Goal: Task Accomplishment & Management: Manage account settings

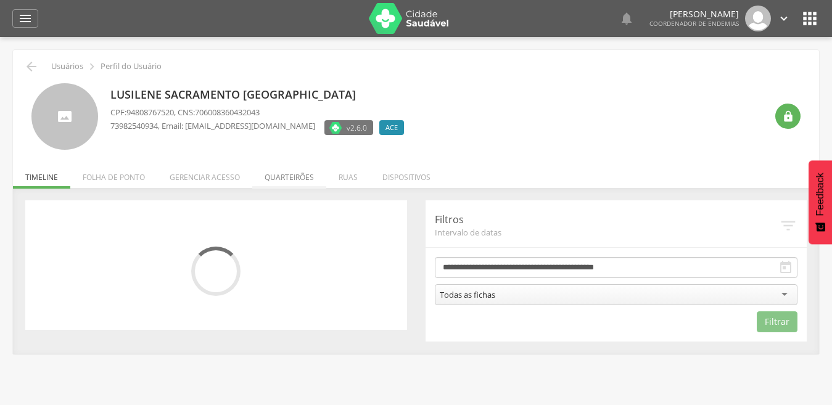
click at [284, 172] on li "Quarteirões" at bounding box center [289, 174] width 74 height 29
click at [284, 172] on ul "Início Produtividade Timeline Folha de ponto Remapeamento Gerenciar acesso Quar…" at bounding box center [416, 177] width 807 height 10
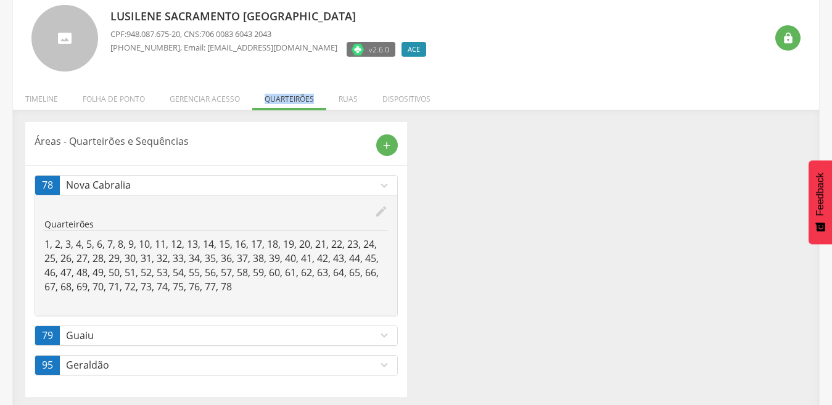
scroll to position [83, 0]
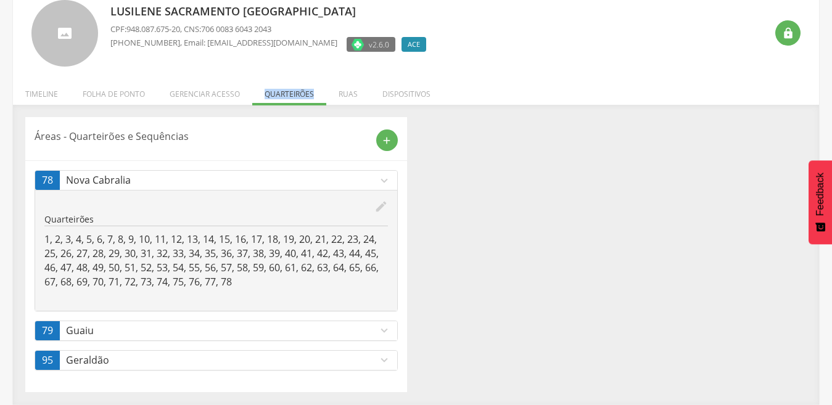
click at [383, 359] on icon "expand_more" at bounding box center [385, 361] width 14 height 14
click at [383, 359] on link "95 [PERSON_NAME] expand_more" at bounding box center [216, 360] width 362 height 19
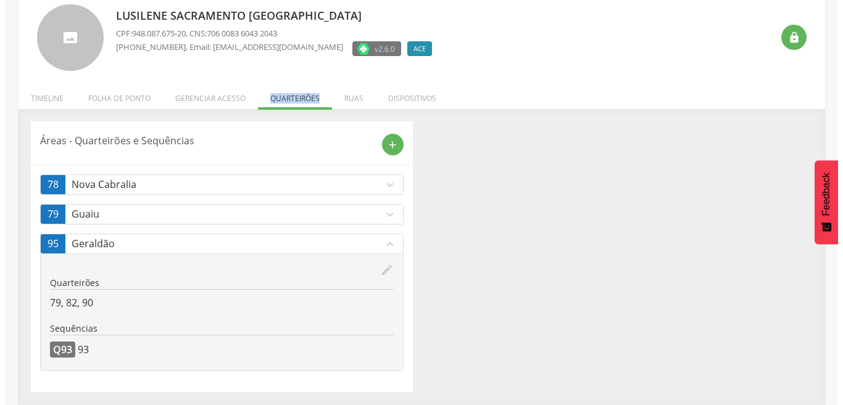
scroll to position [79, 0]
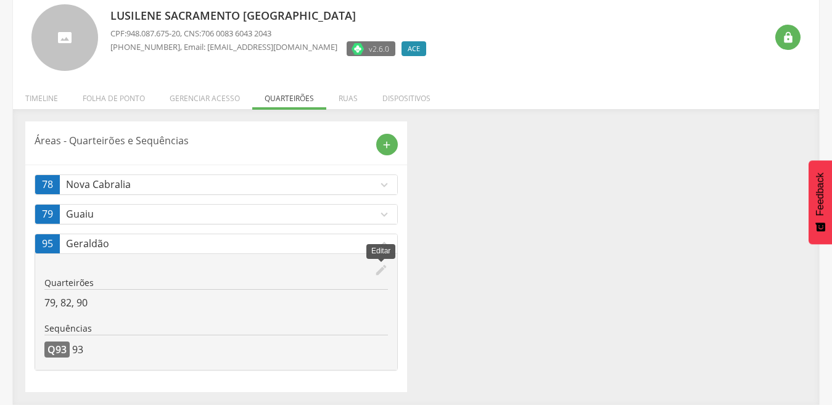
click at [382, 270] on icon "edit" at bounding box center [382, 270] width 14 height 14
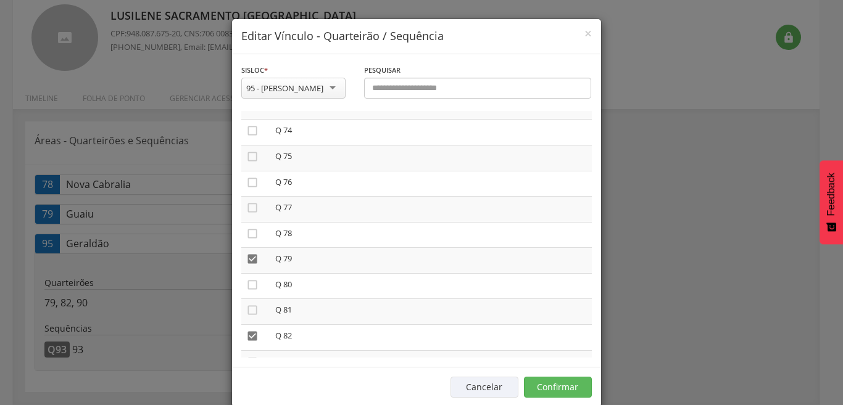
scroll to position [1671, 0]
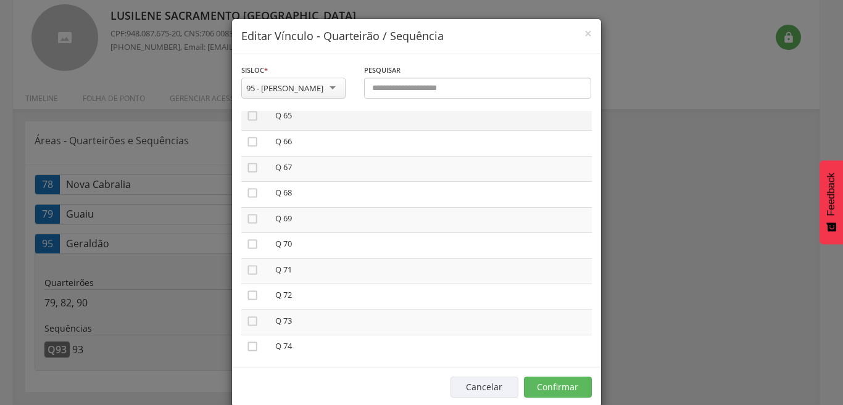
click at [570, 127] on td "Q 65" at bounding box center [430, 118] width 321 height 26
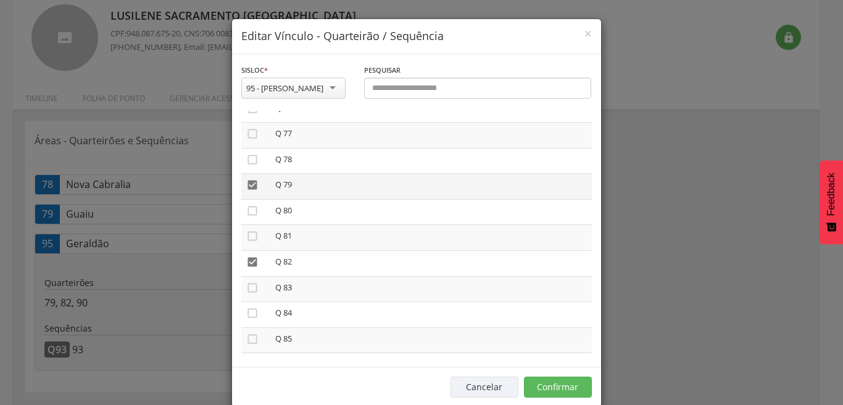
click at [246, 181] on icon "" at bounding box center [252, 185] width 12 height 12
click at [246, 183] on icon "" at bounding box center [252, 185] width 12 height 12
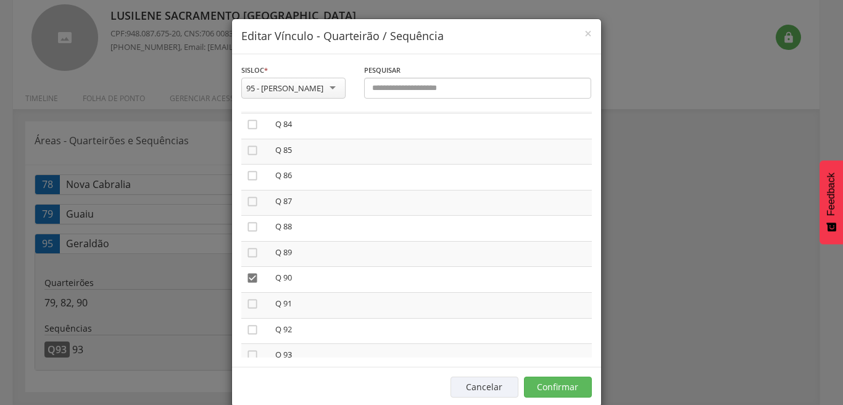
scroll to position [2159, 0]
click at [249, 346] on icon "" at bounding box center [252, 347] width 12 height 12
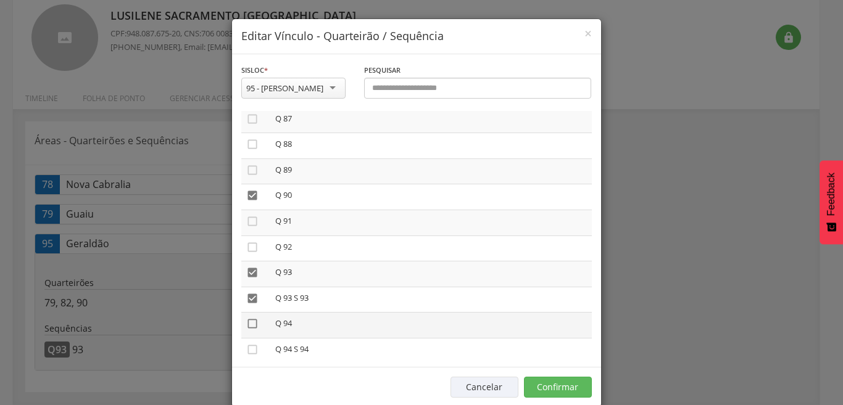
click at [246, 321] on icon "" at bounding box center [252, 324] width 12 height 12
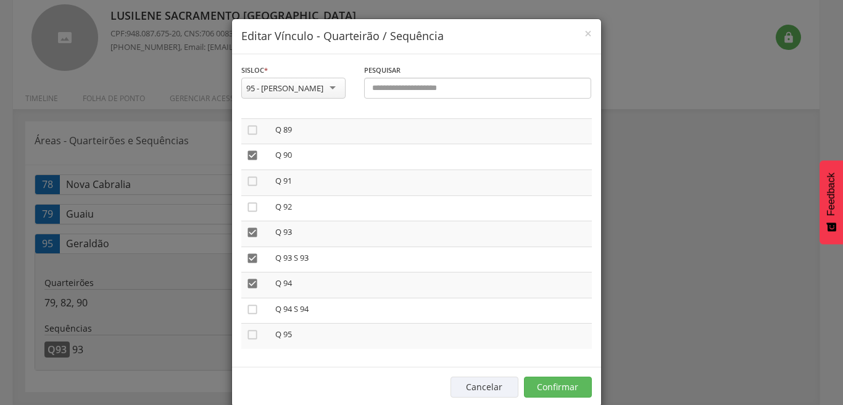
scroll to position [2276, 0]
click at [552, 389] on button "Confirmar" at bounding box center [558, 387] width 68 height 21
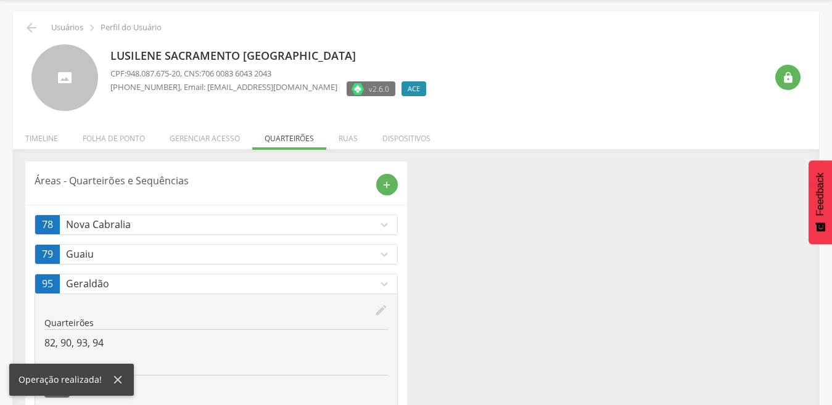
scroll to position [17, 0]
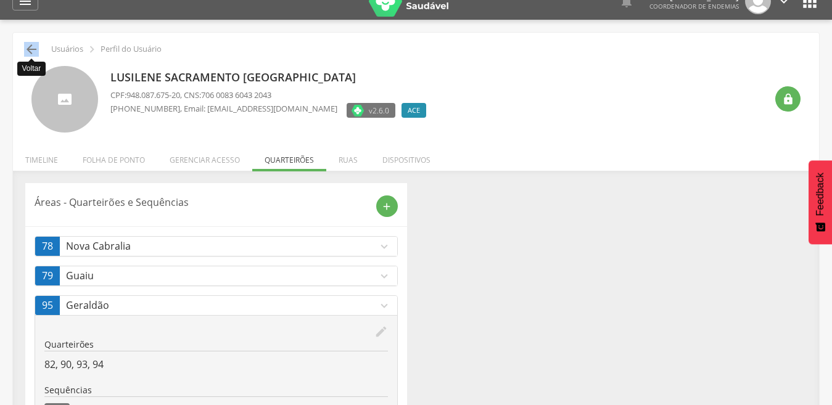
click at [31, 49] on icon "" at bounding box center [31, 49] width 15 height 15
